Goal: Information Seeking & Learning: Learn about a topic

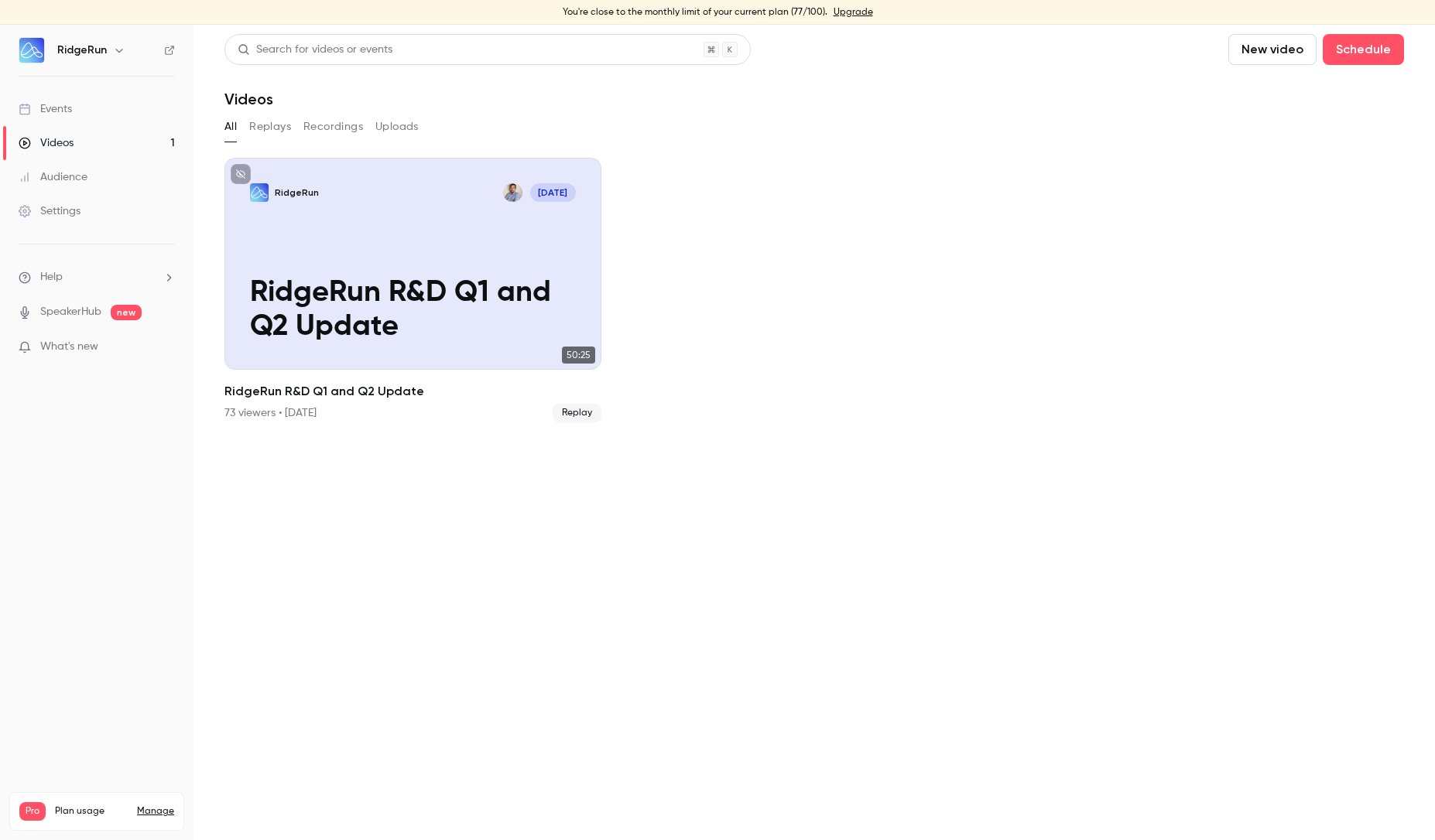
click at [101, 340] on p "What's new" at bounding box center [84, 347] width 131 height 16
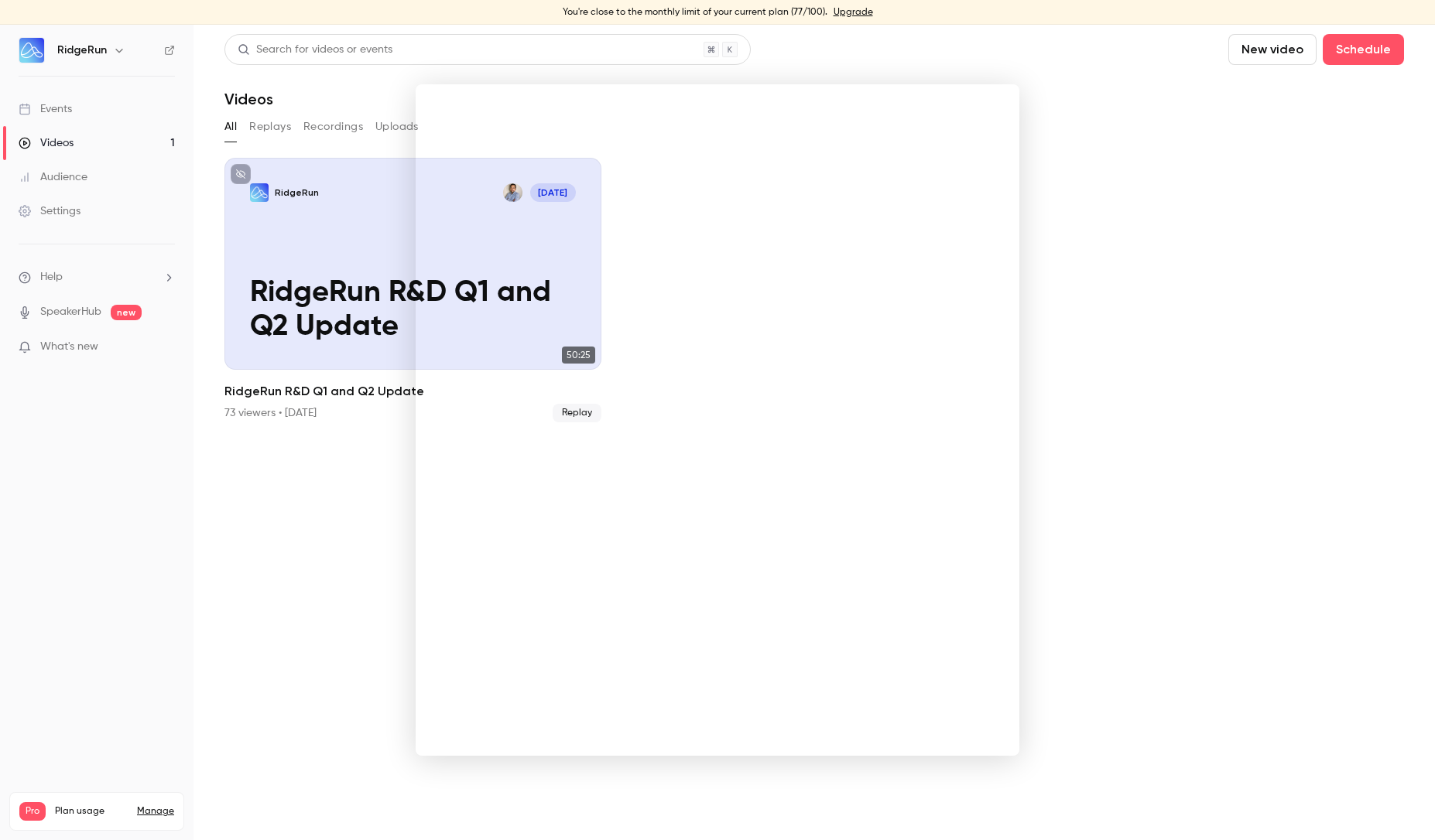
click at [1189, 402] on div at bounding box center [717, 420] width 1435 height 840
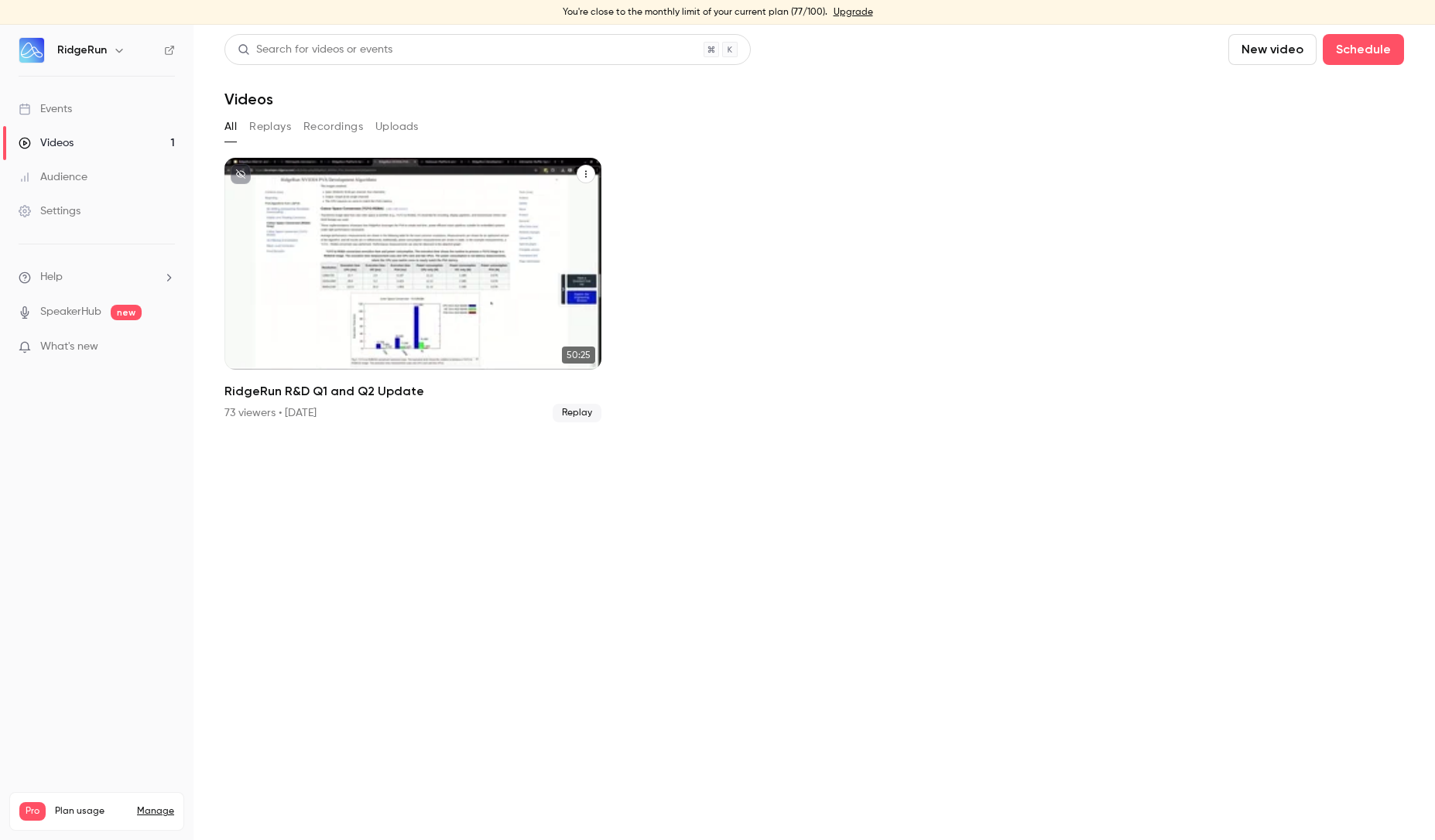
click at [394, 231] on div "RidgeRun [DATE] RidgeRun R&D Q1 and Q2 Update" at bounding box center [413, 264] width 377 height 212
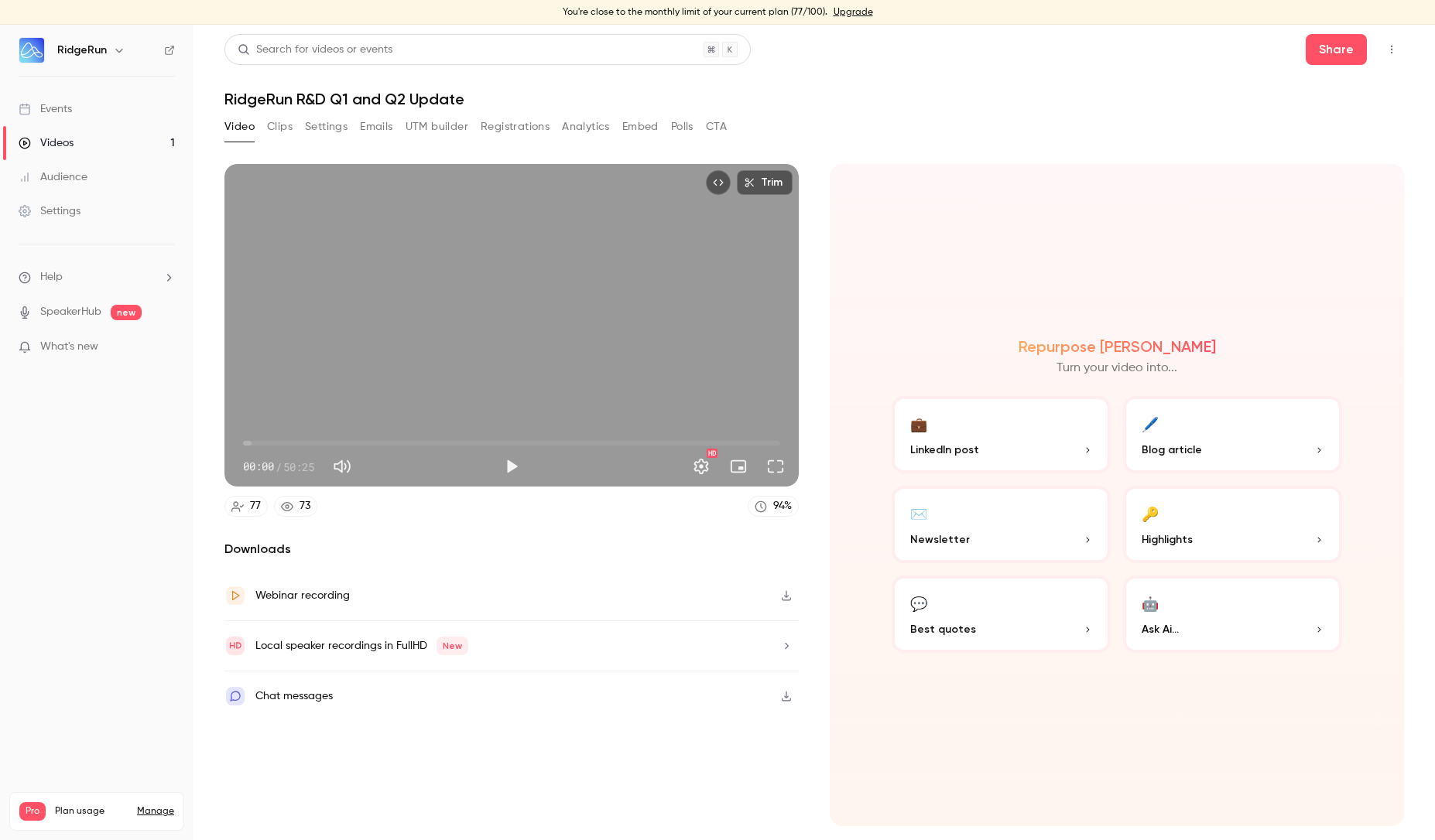
click at [327, 130] on button "Settings" at bounding box center [326, 126] width 43 height 25
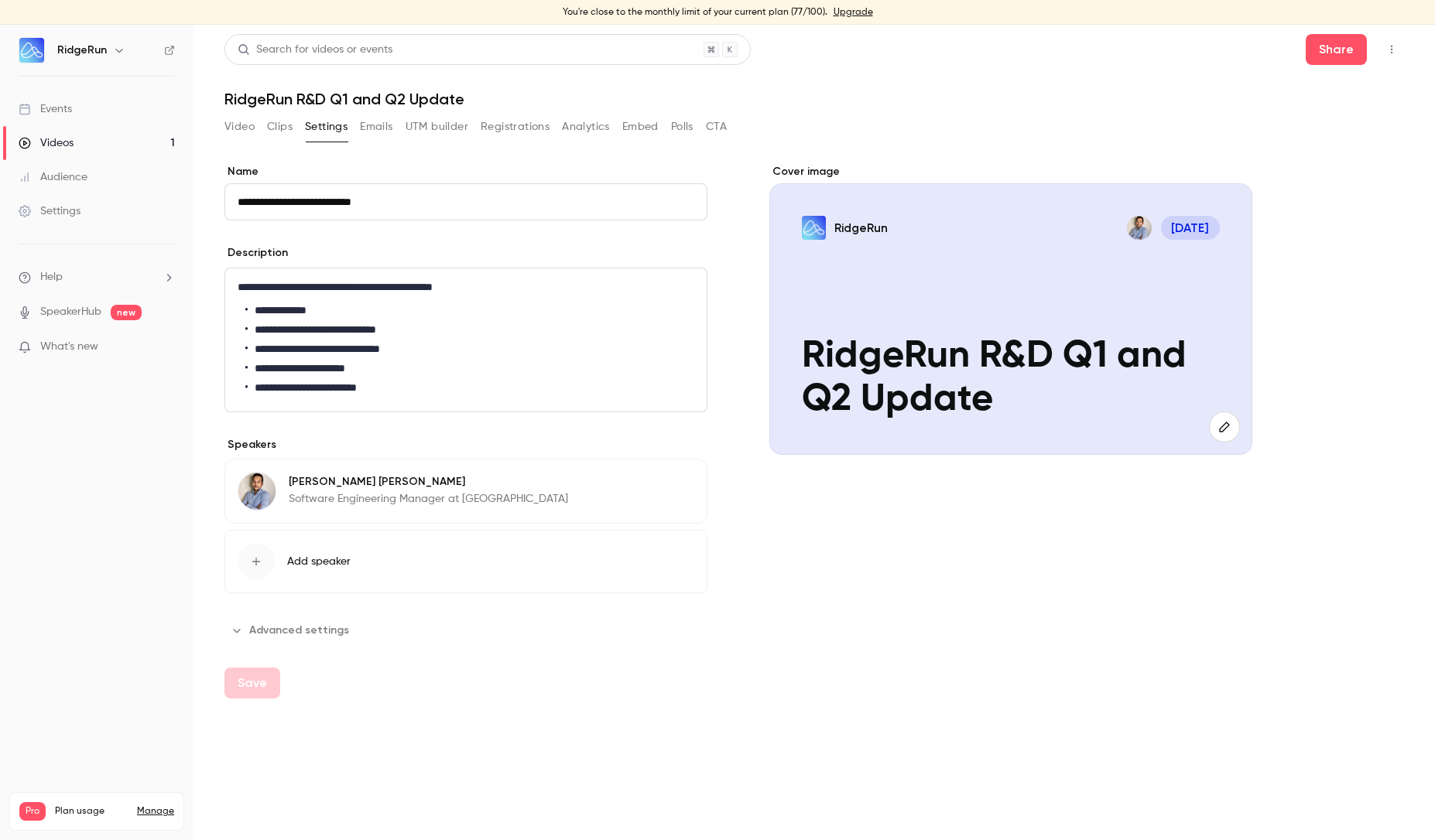
click at [514, 118] on button "Registrations" at bounding box center [515, 126] width 69 height 25
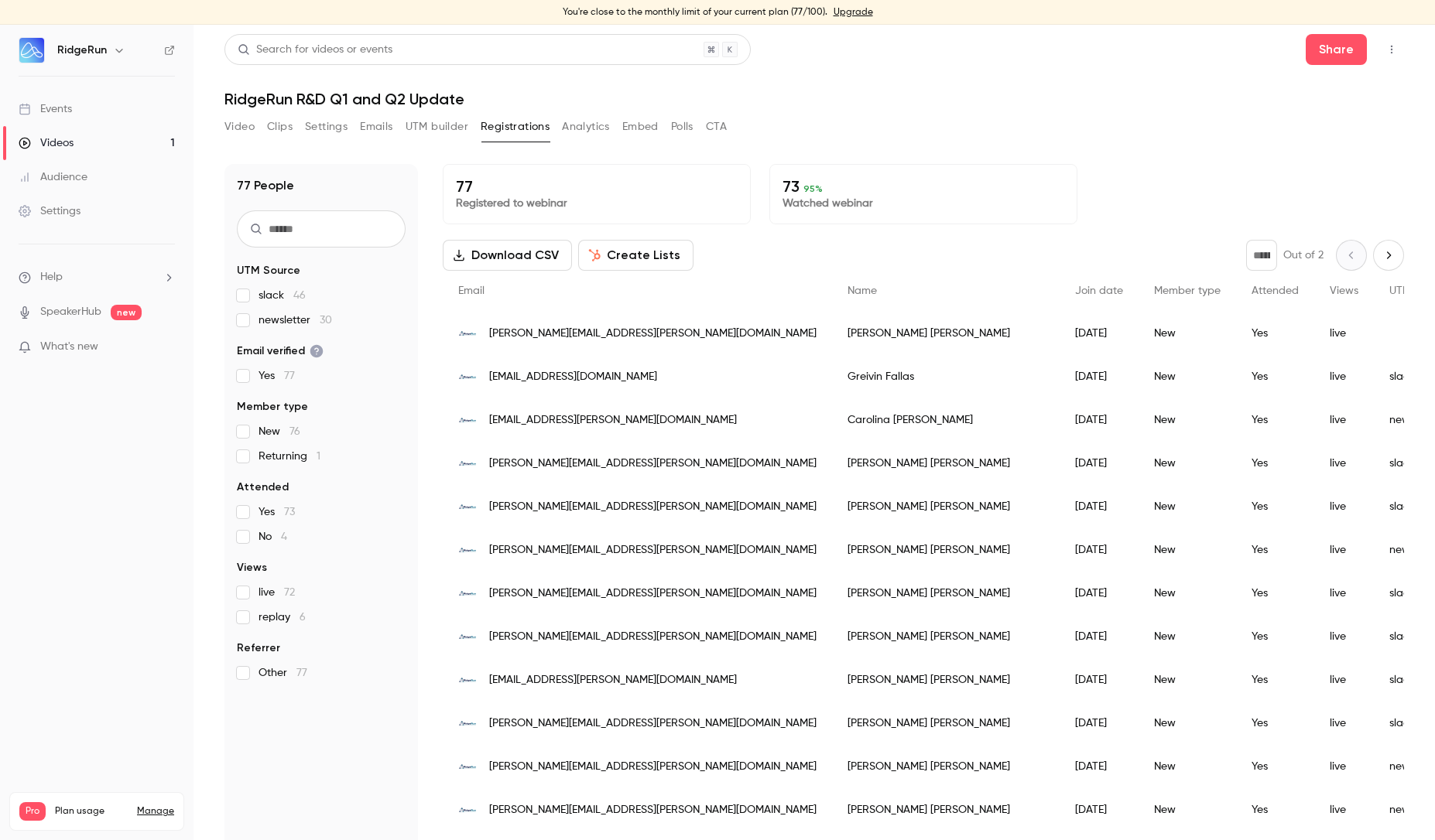
click at [564, 126] on button "Analytics" at bounding box center [586, 126] width 48 height 25
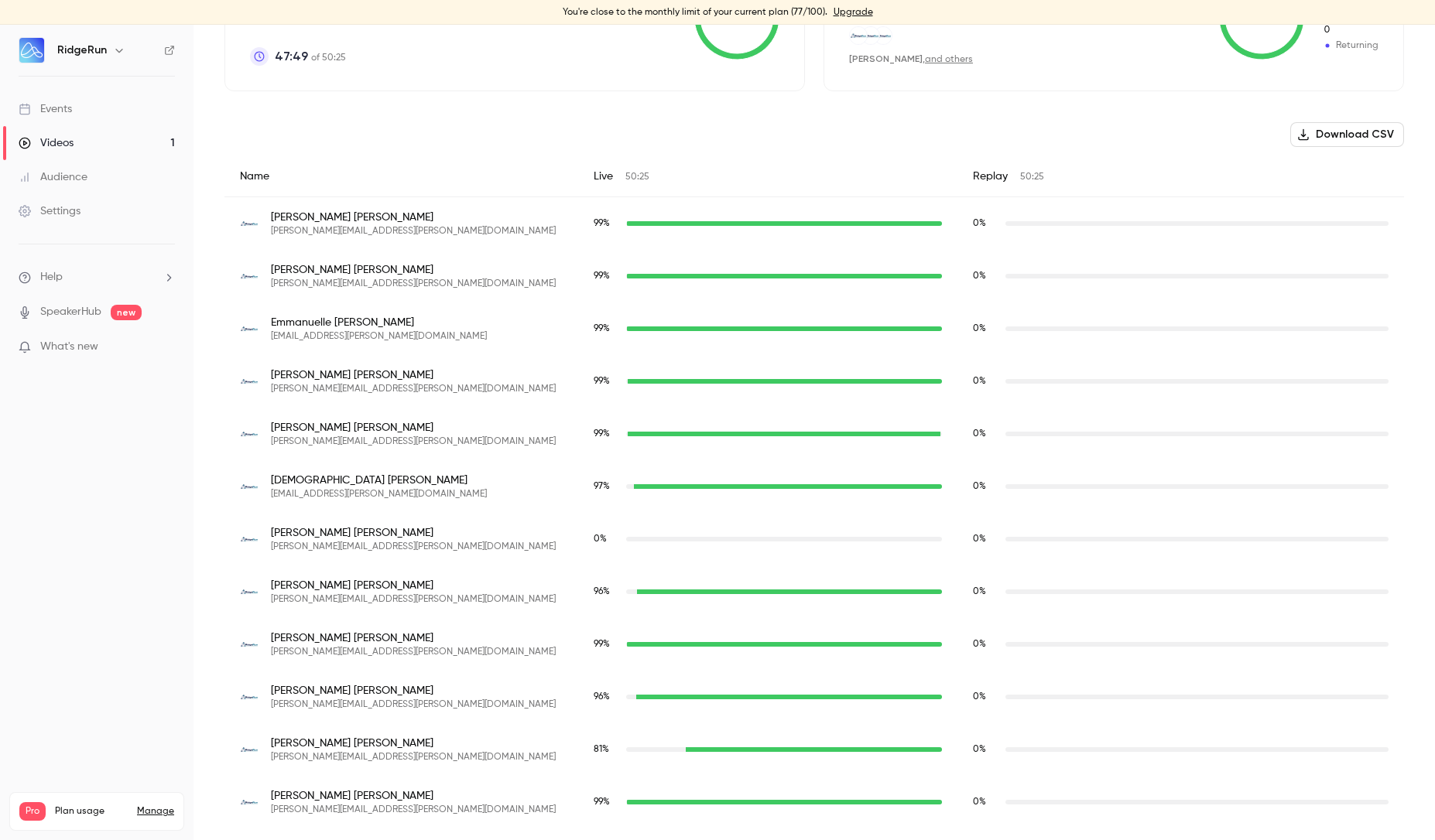
scroll to position [68, 0]
